Goal: Task Accomplishment & Management: Use online tool/utility

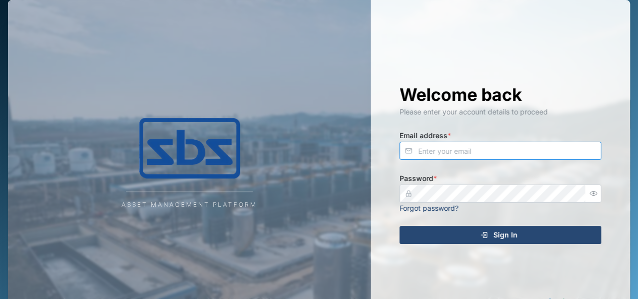
type input "[EMAIL_ADDRESS][DOMAIN_NAME]"
click at [446, 238] on div "Sign In" at bounding box center [499, 235] width 186 height 17
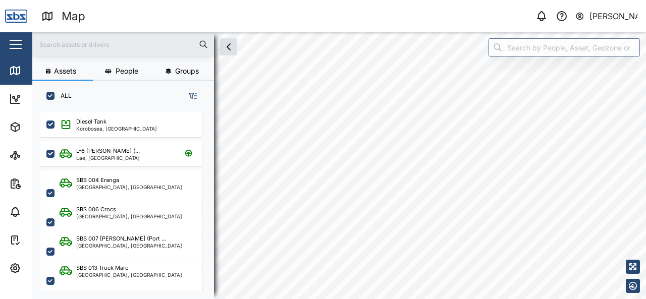
scroll to position [176, 157]
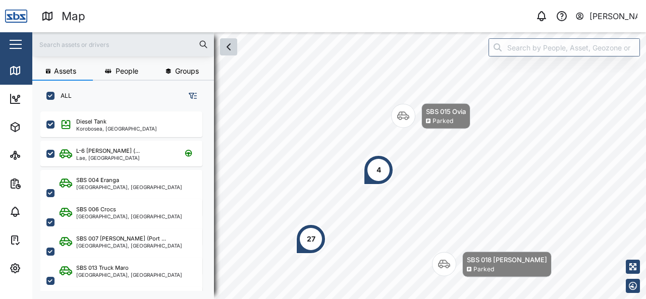
click at [227, 47] on icon "button" at bounding box center [228, 47] width 3 height 6
